Goal: Information Seeking & Learning: Learn about a topic

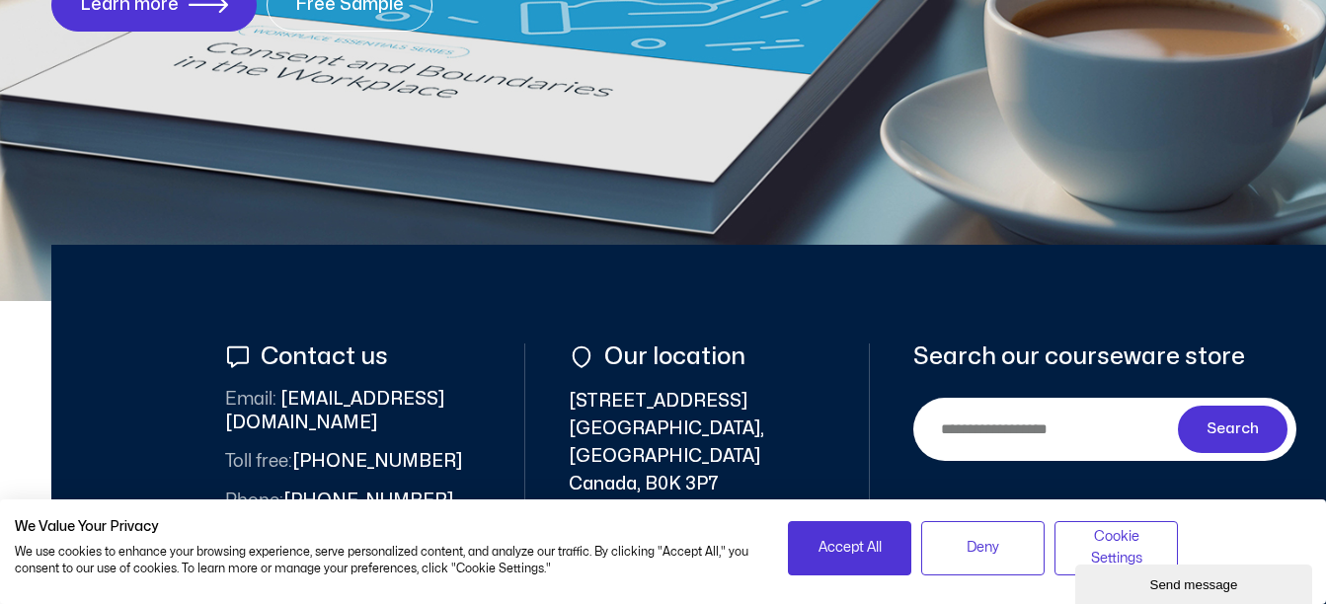
scroll to position [668, 0]
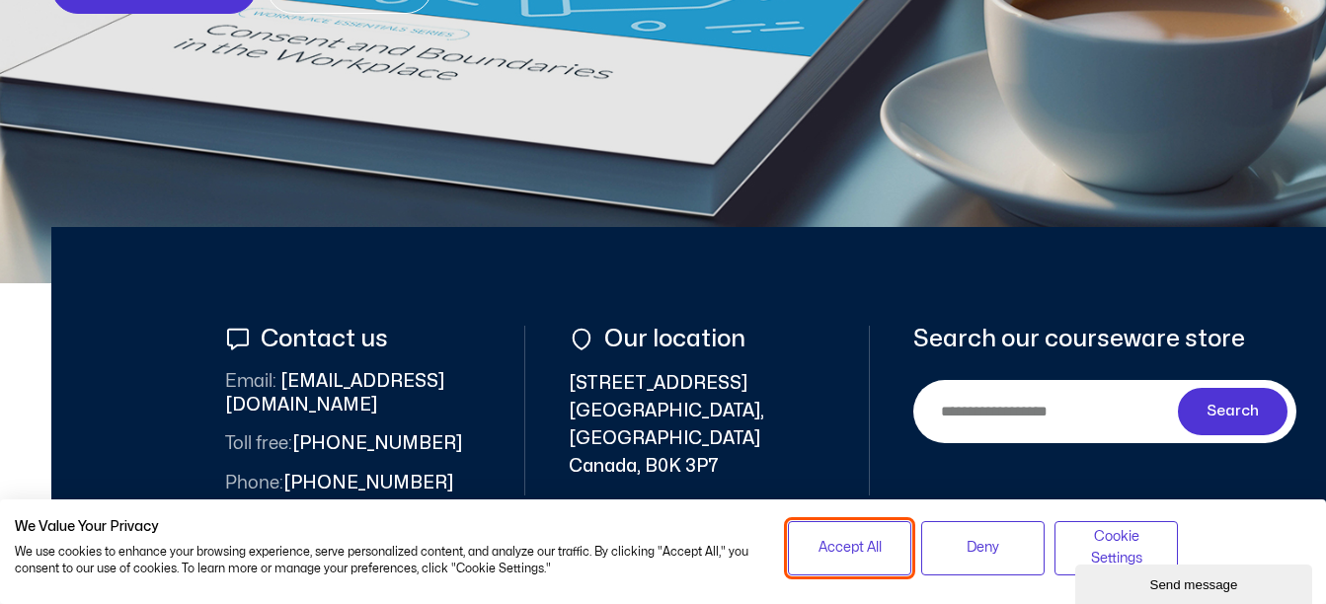
click at [874, 543] on span "Accept All" at bounding box center [850, 548] width 63 height 22
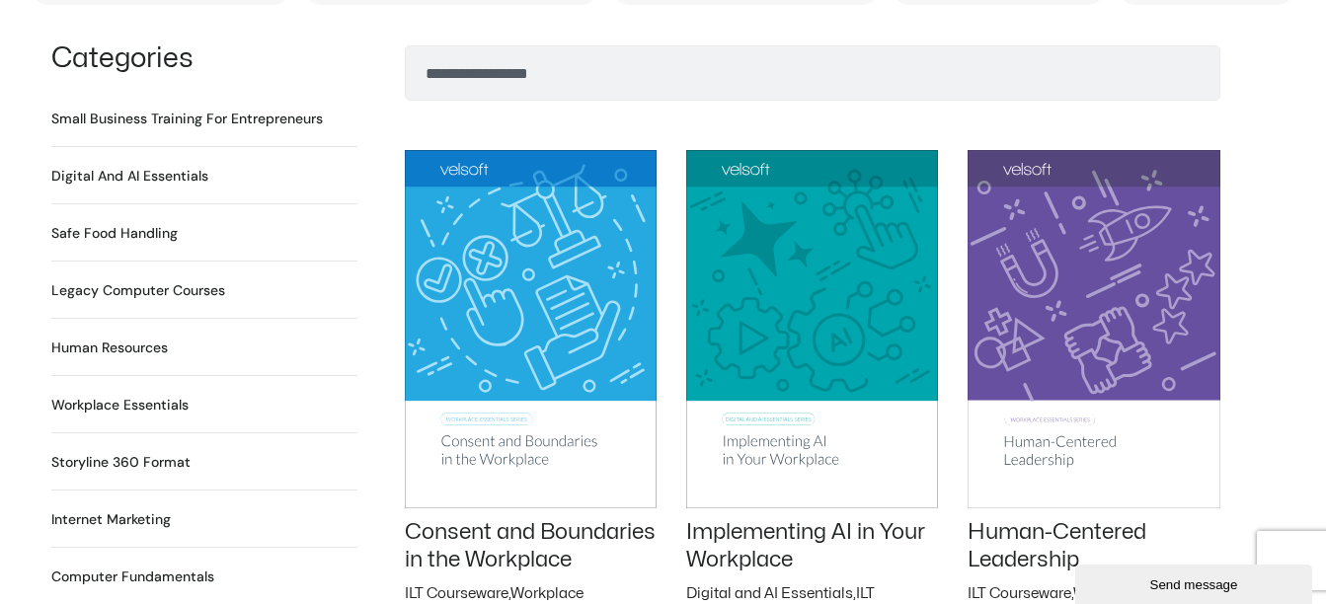
scroll to position [1497, 0]
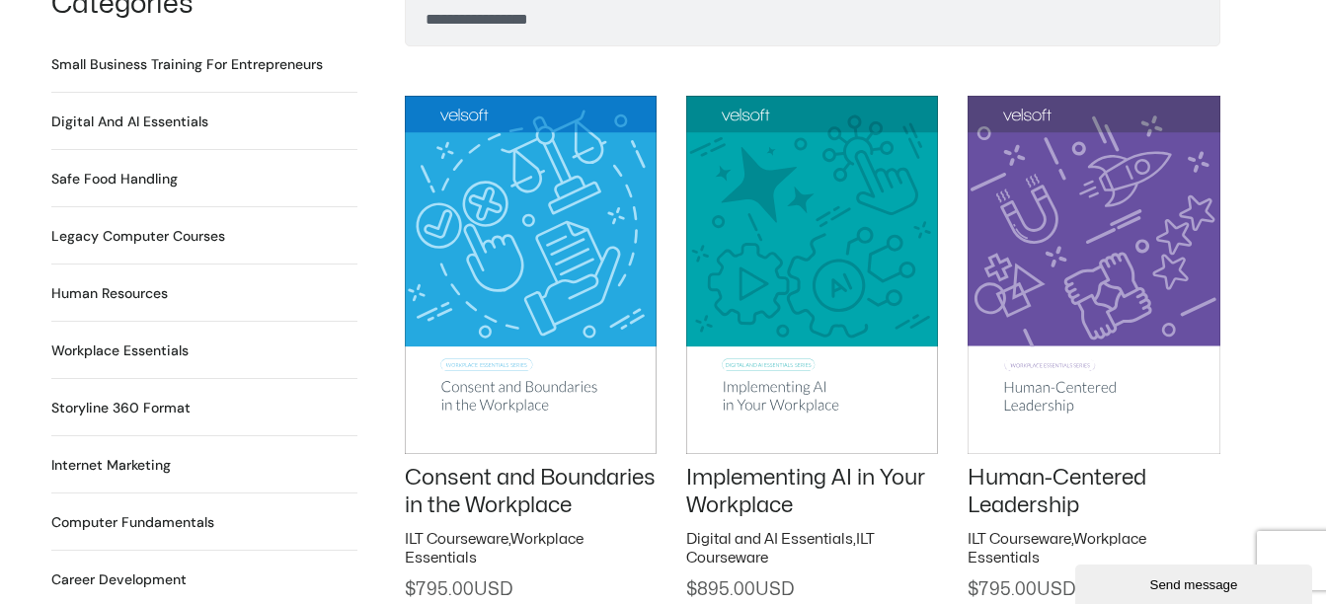
click at [121, 54] on h2 "Small Business Training for Entrepreneurs 22 Products" at bounding box center [187, 64] width 272 height 21
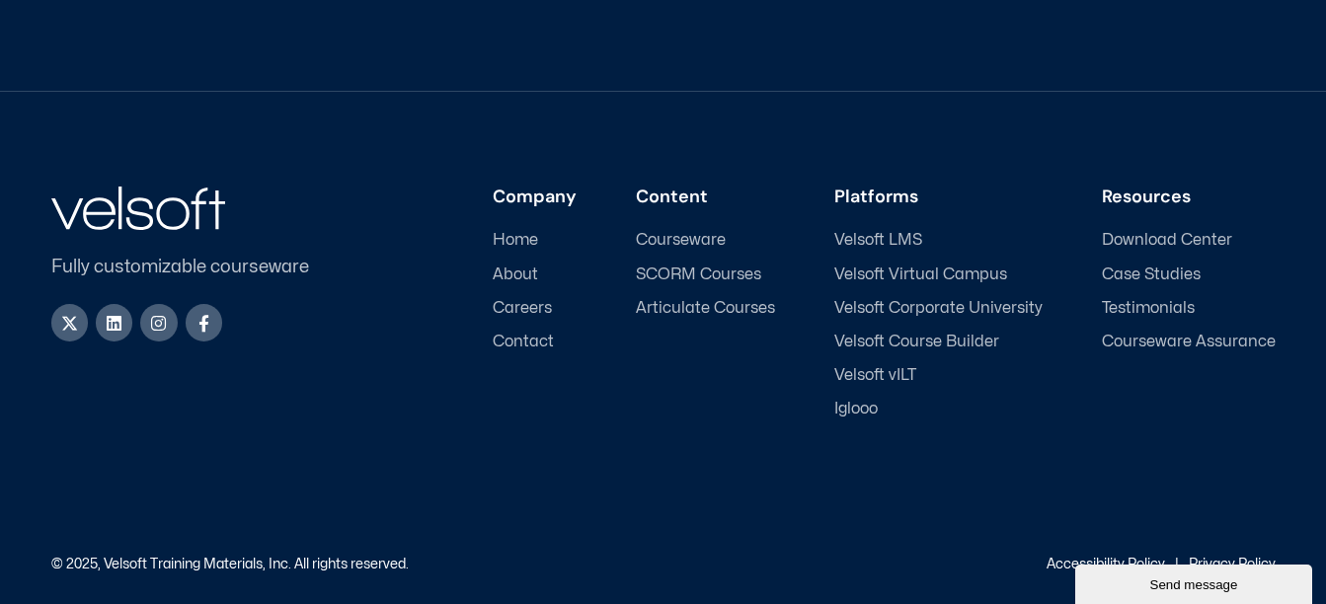
scroll to position [3460, 0]
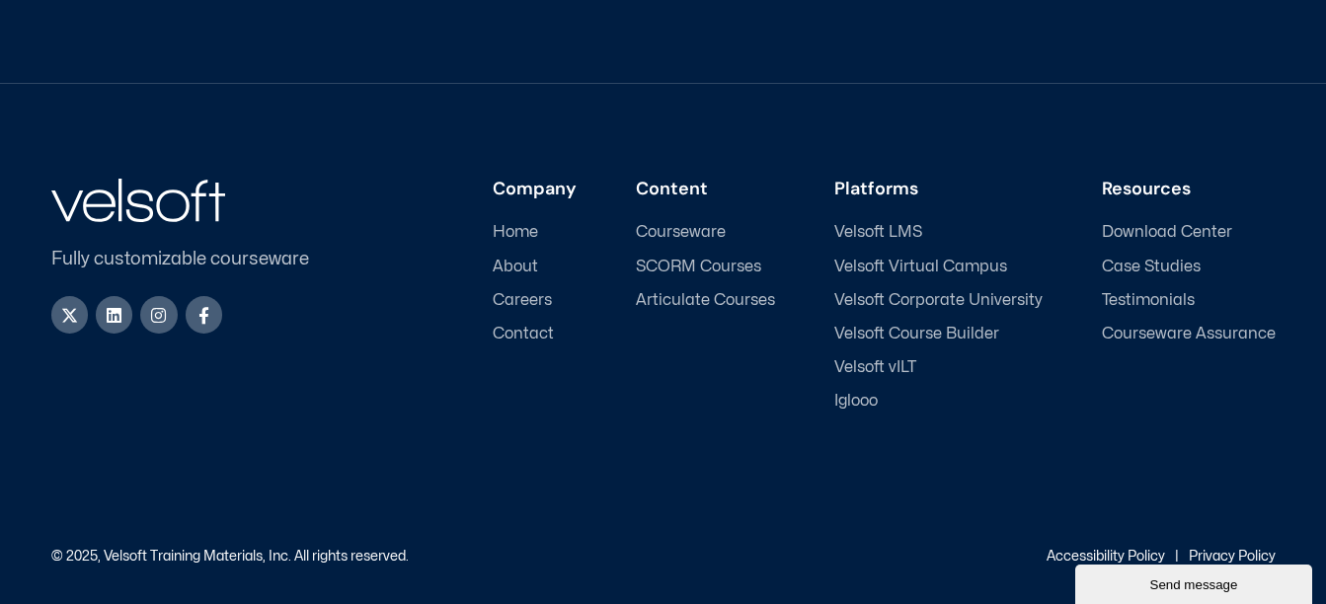
click at [714, 298] on span "Articulate Courses" at bounding box center [705, 300] width 139 height 19
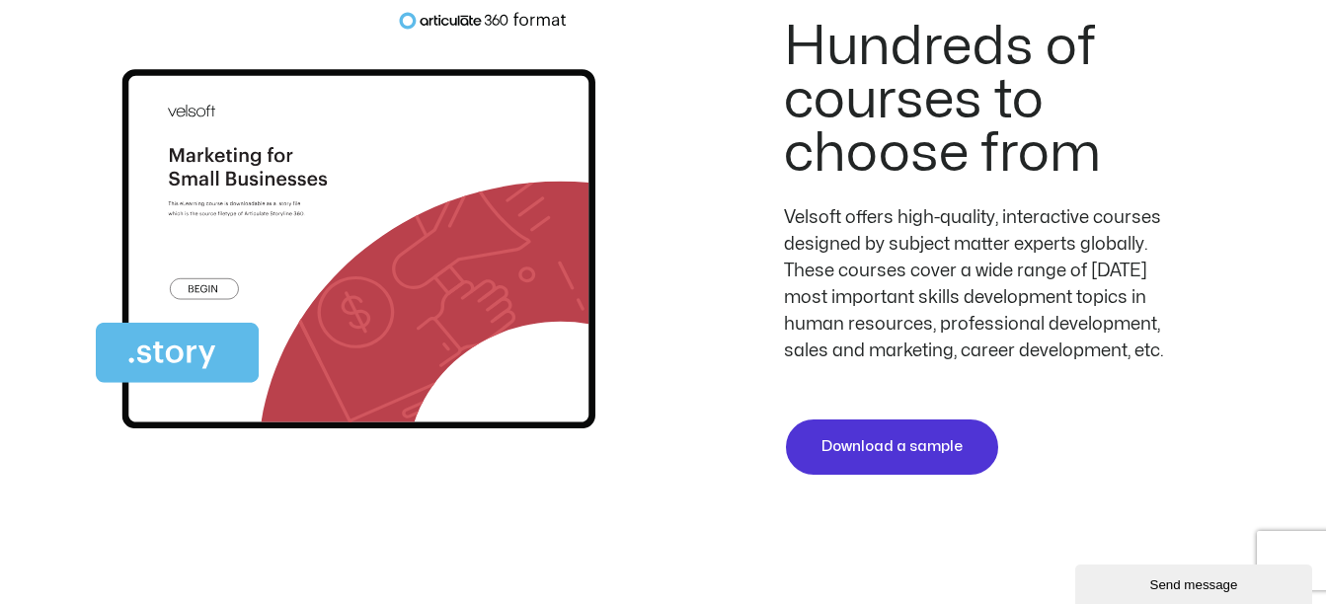
scroll to position [4021, 0]
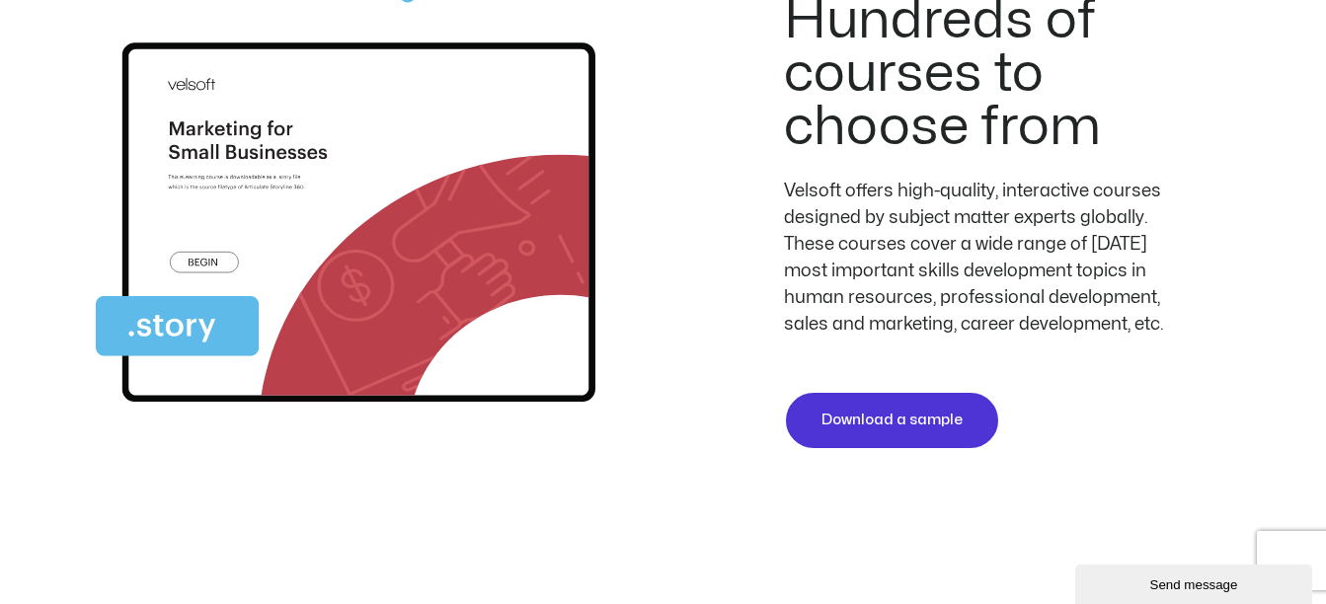
click at [262, 269] on img at bounding box center [346, 201] width 500 height 435
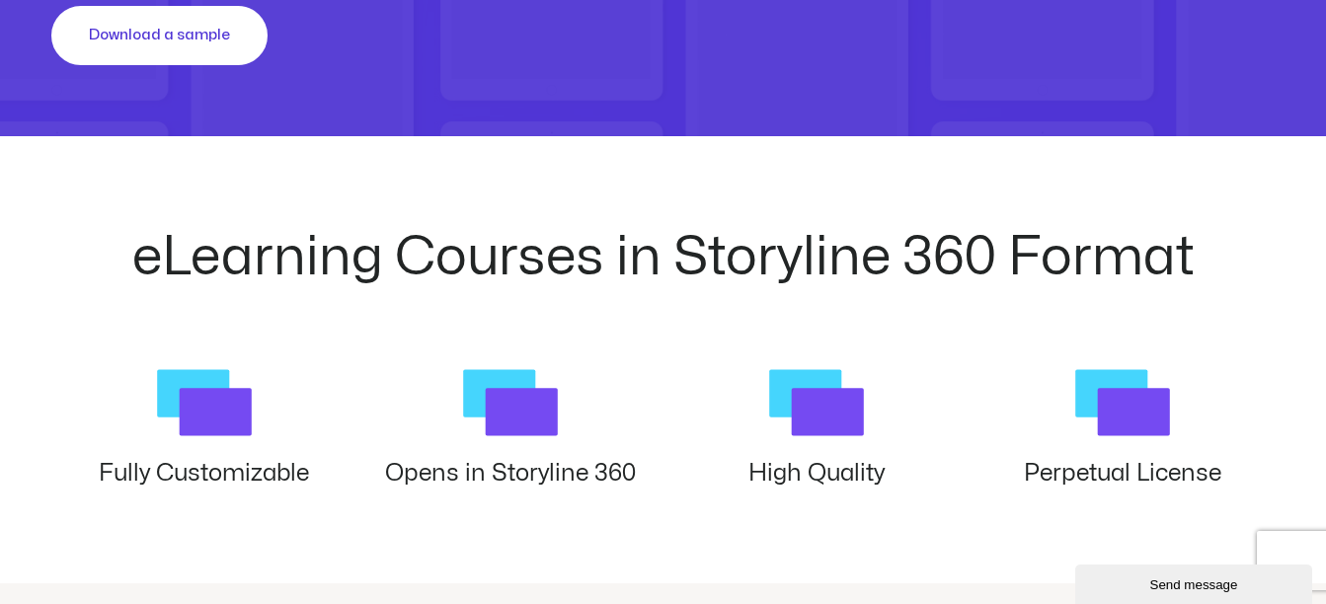
scroll to position [146, 0]
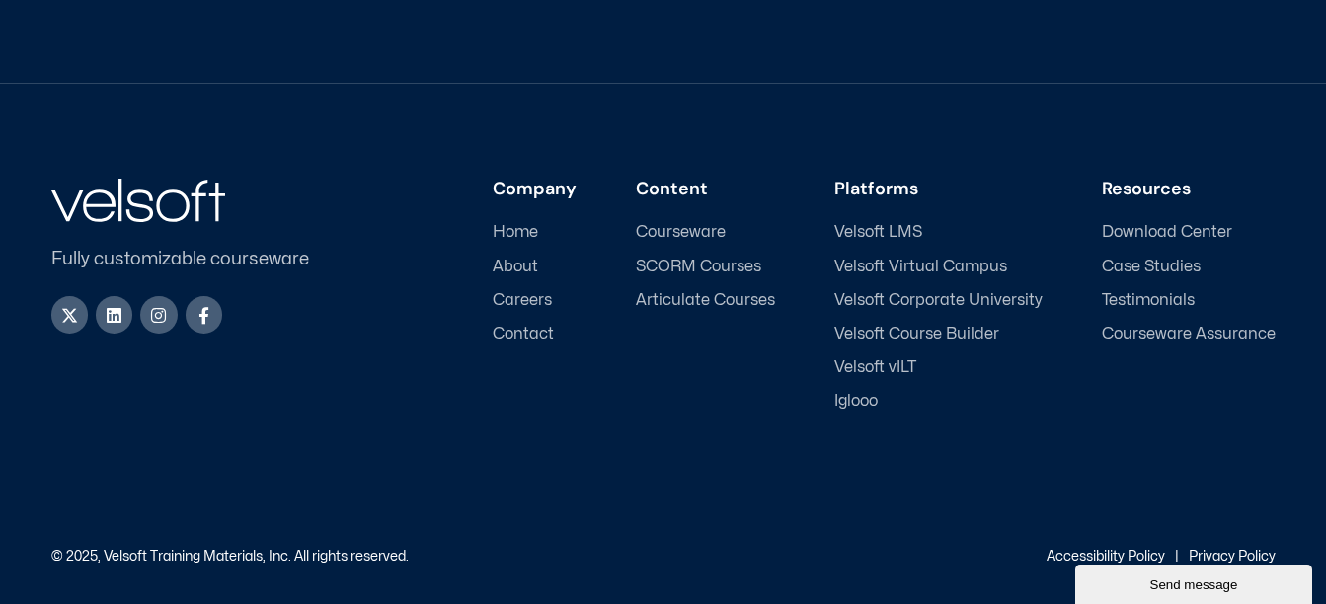
click at [881, 236] on span "Velsoft LMS" at bounding box center [878, 232] width 88 height 19
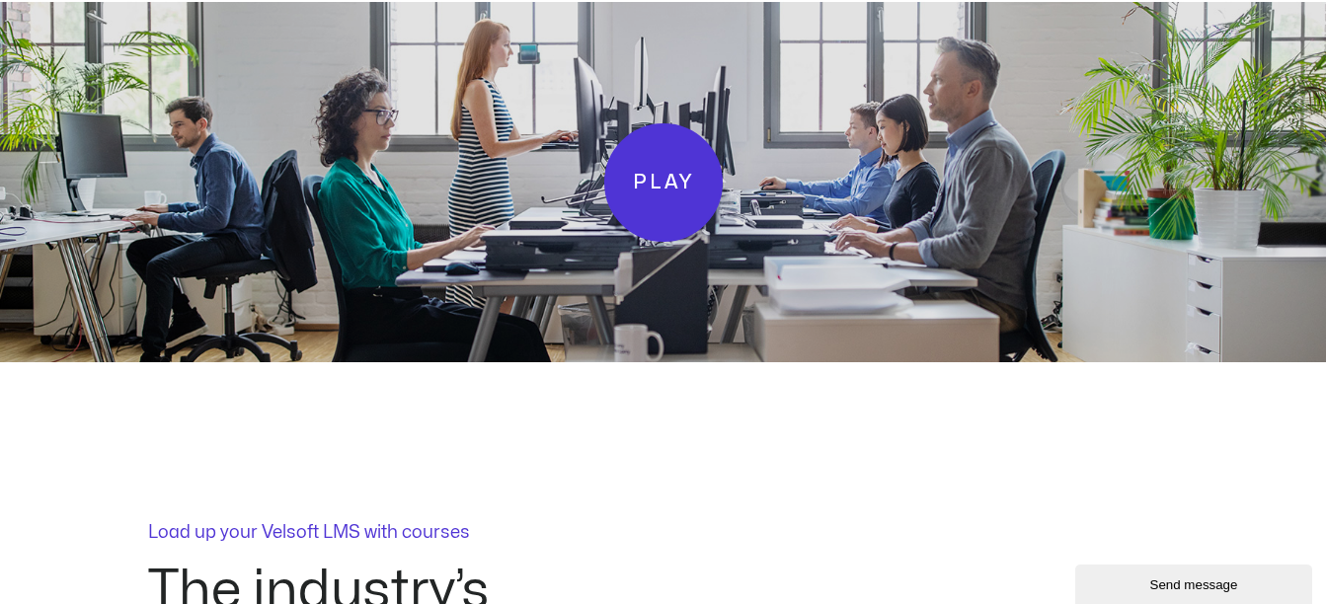
scroll to position [3990, 0]
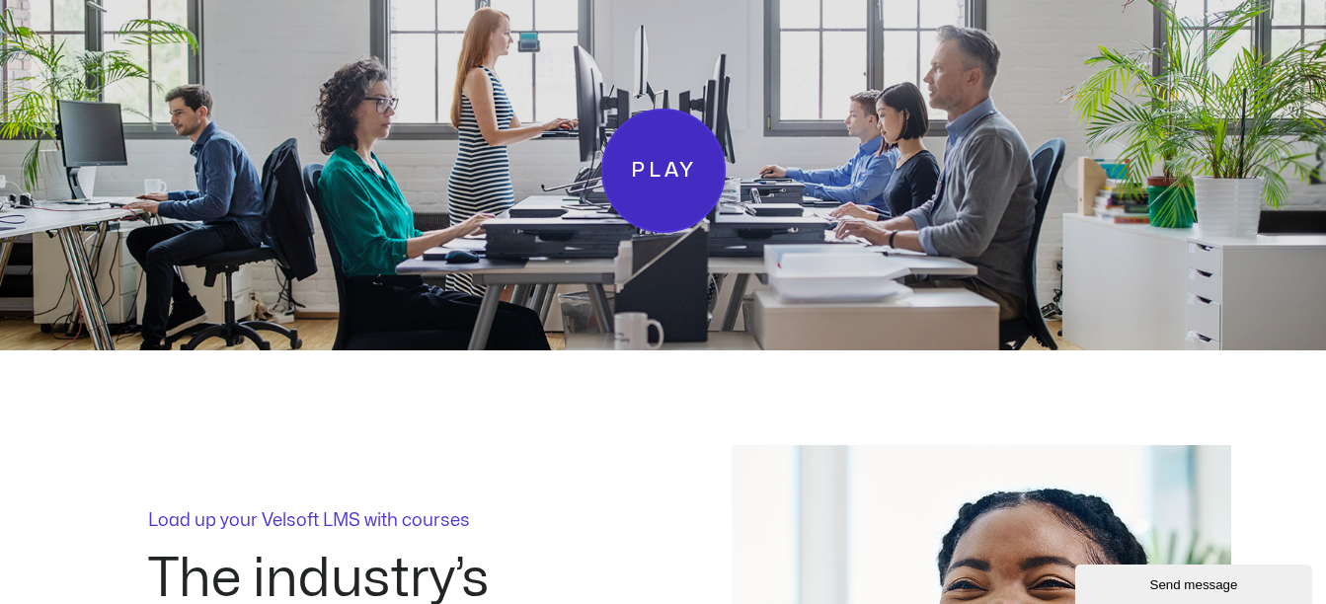
click at [657, 154] on span "Play" at bounding box center [662, 171] width 65 height 34
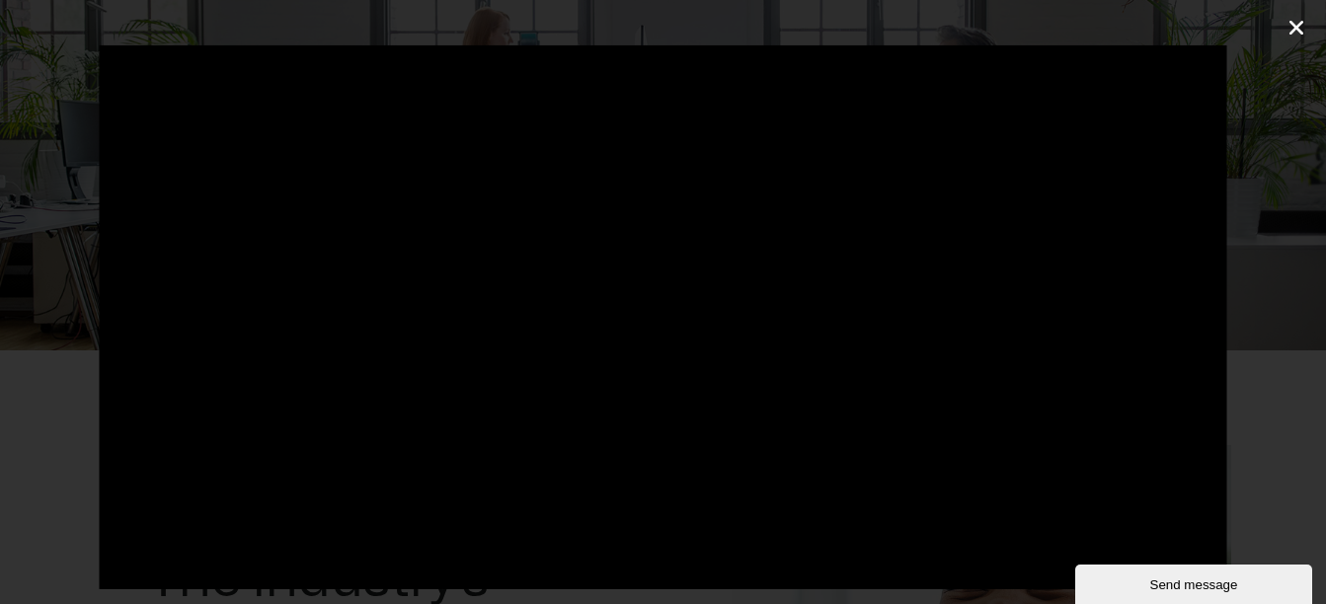
click at [1308, 22] on link "Close (Esc)" at bounding box center [1297, 28] width 30 height 30
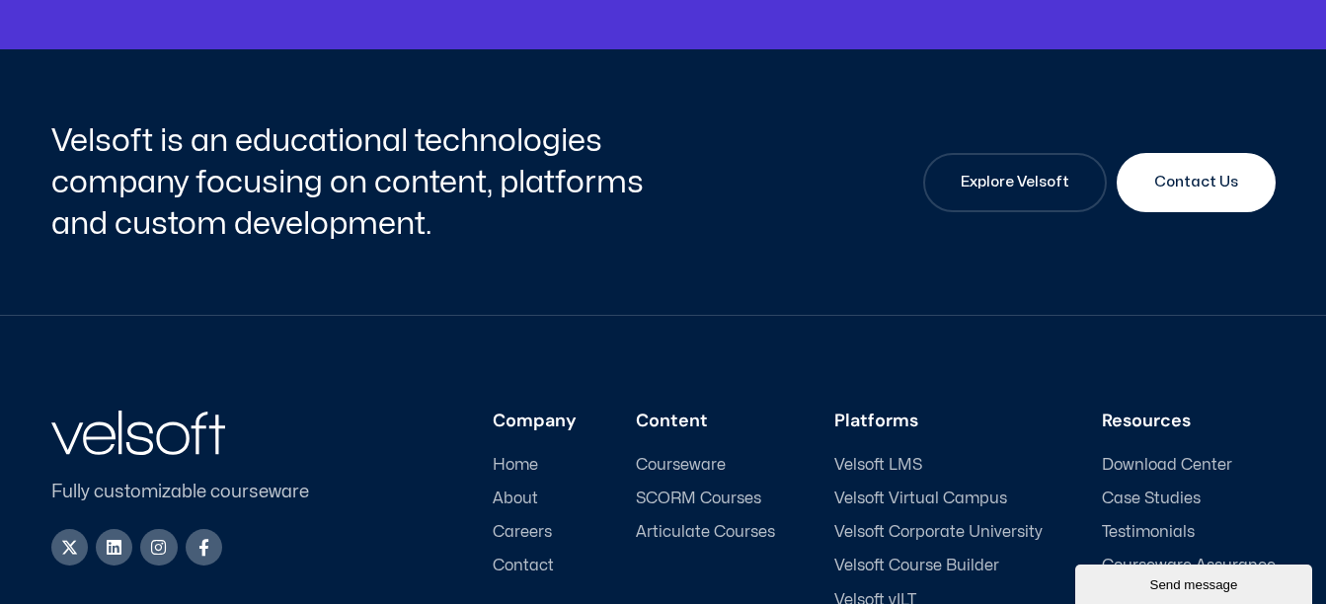
scroll to position [6258, 0]
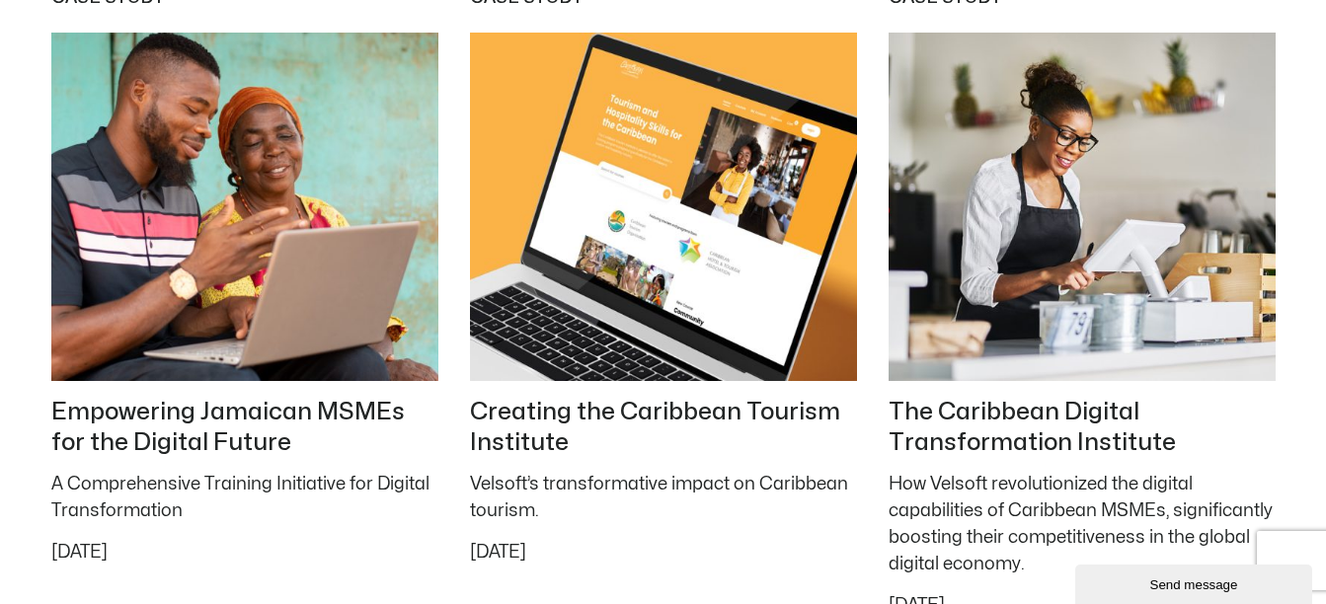
scroll to position [8424, 0]
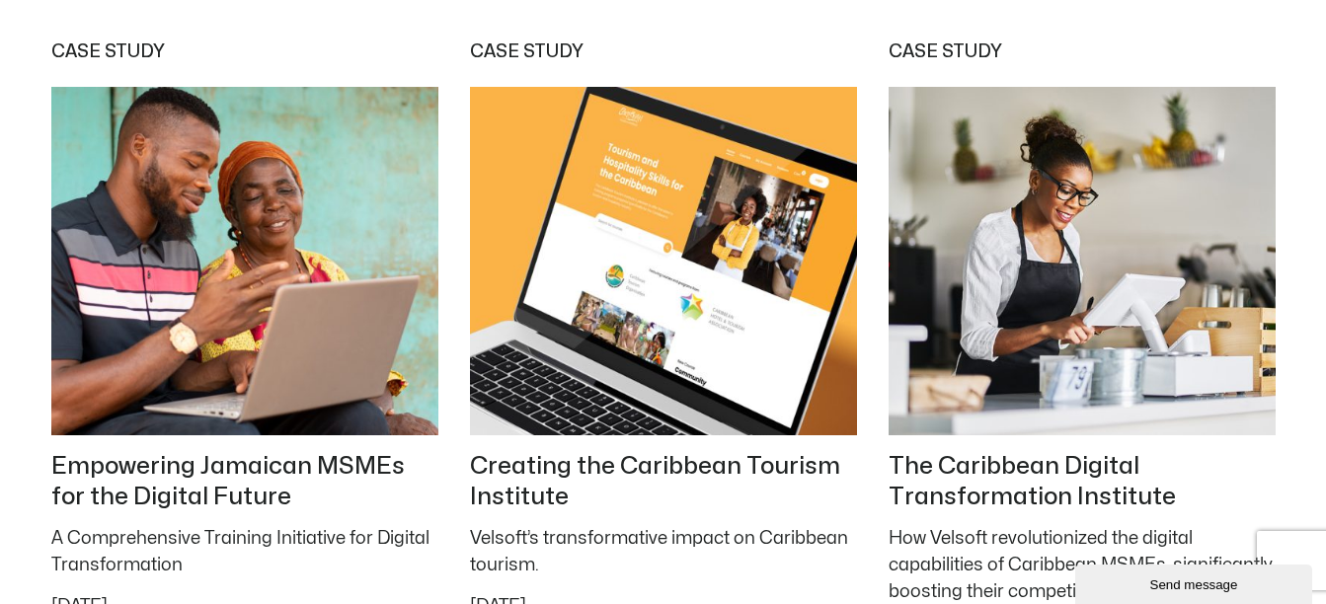
click at [639, 468] on h2 "Creating the Caribbean Tourism Institute" at bounding box center [663, 482] width 387 height 63
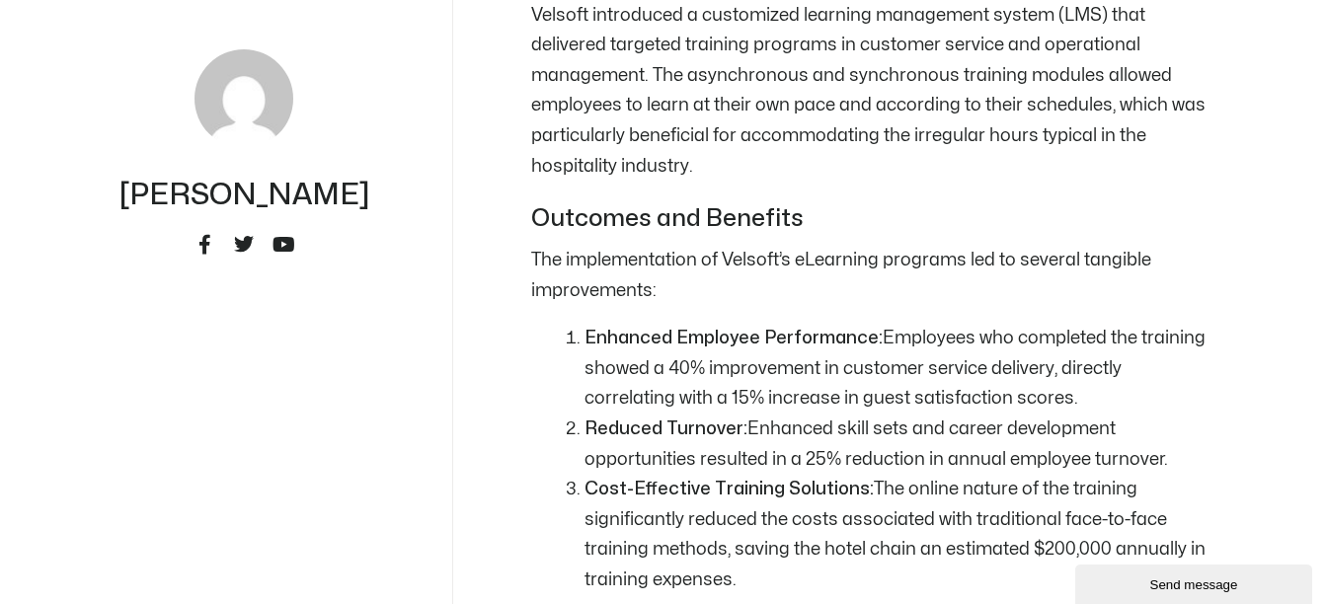
scroll to position [2833, 0]
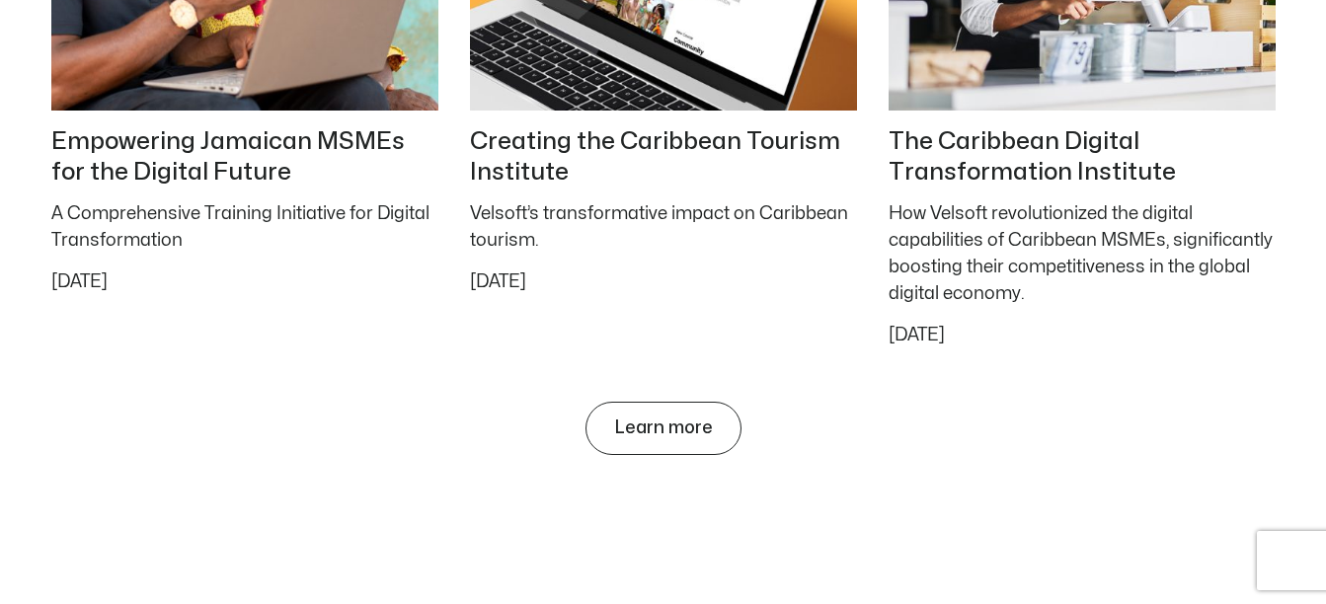
scroll to position [8803, 0]
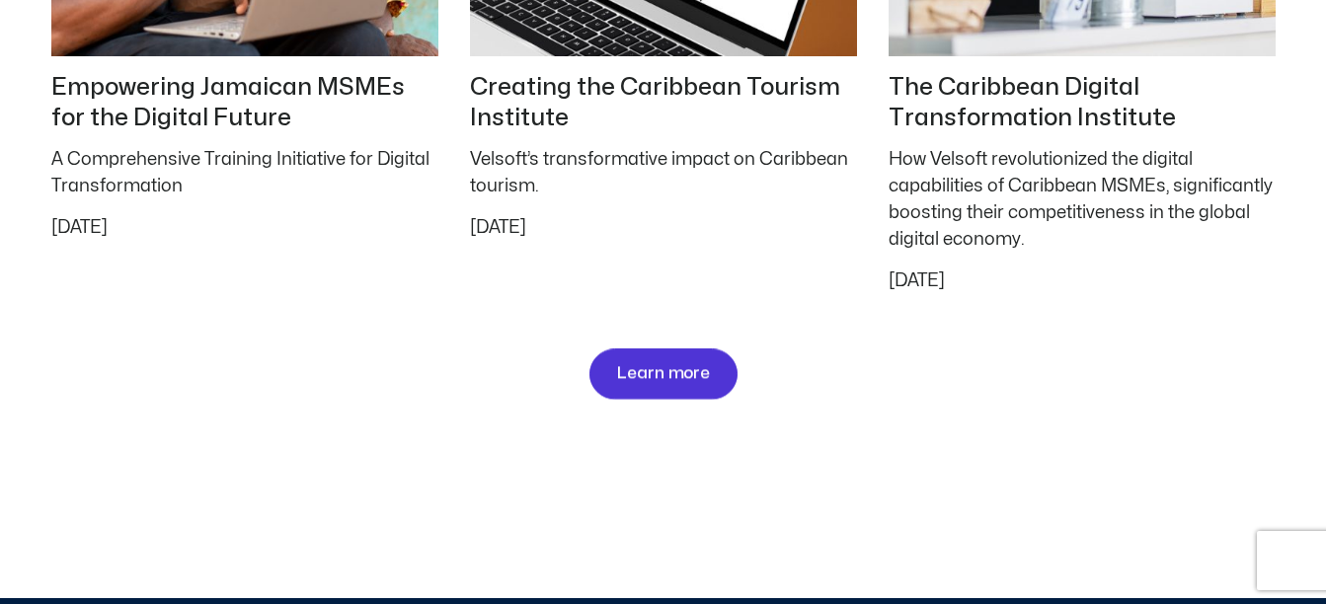
click at [672, 394] on link "Learn more" at bounding box center [663, 375] width 148 height 50
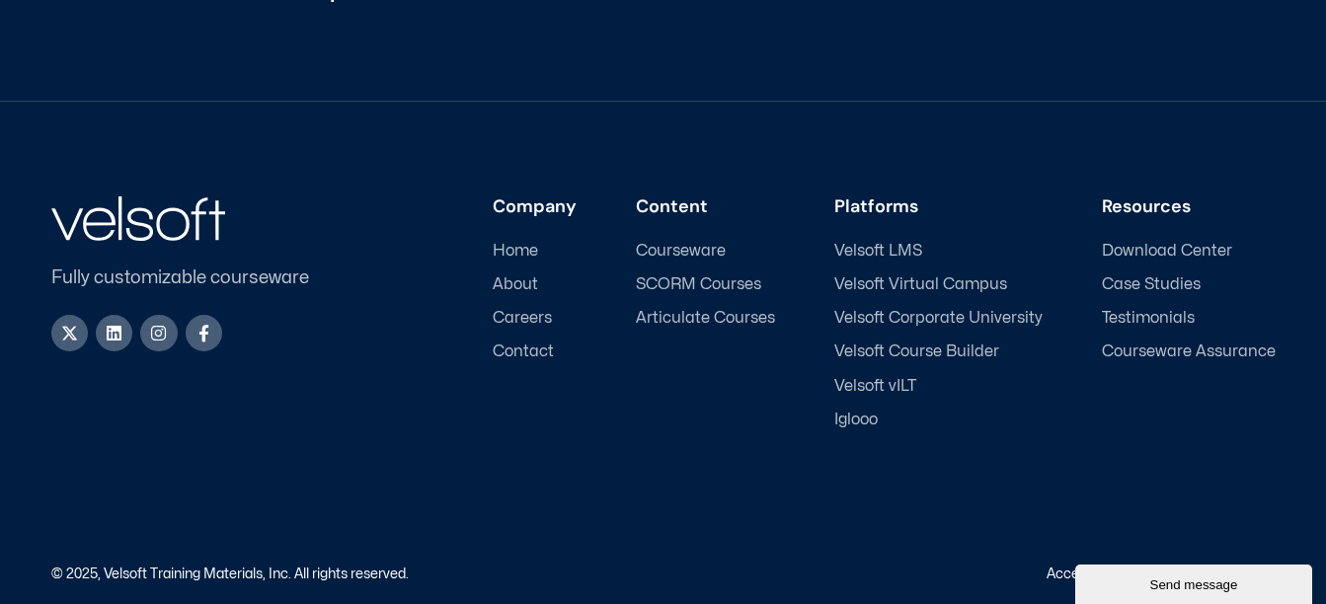
scroll to position [2958, 0]
